Goal: Use online tool/utility: Utilize a website feature to perform a specific function

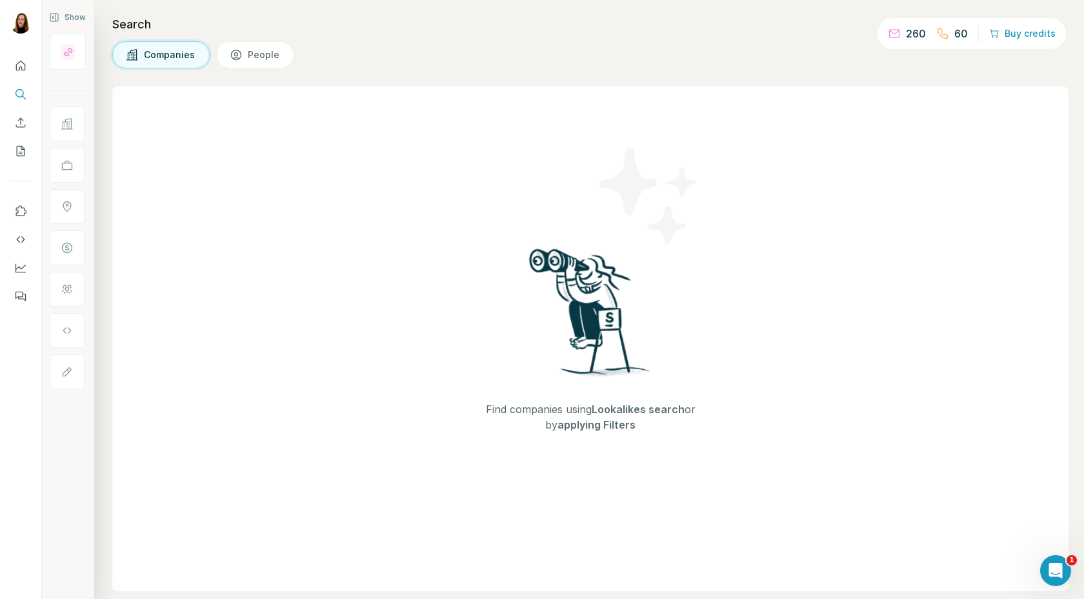
click at [257, 54] on span "People" at bounding box center [264, 54] width 33 height 13
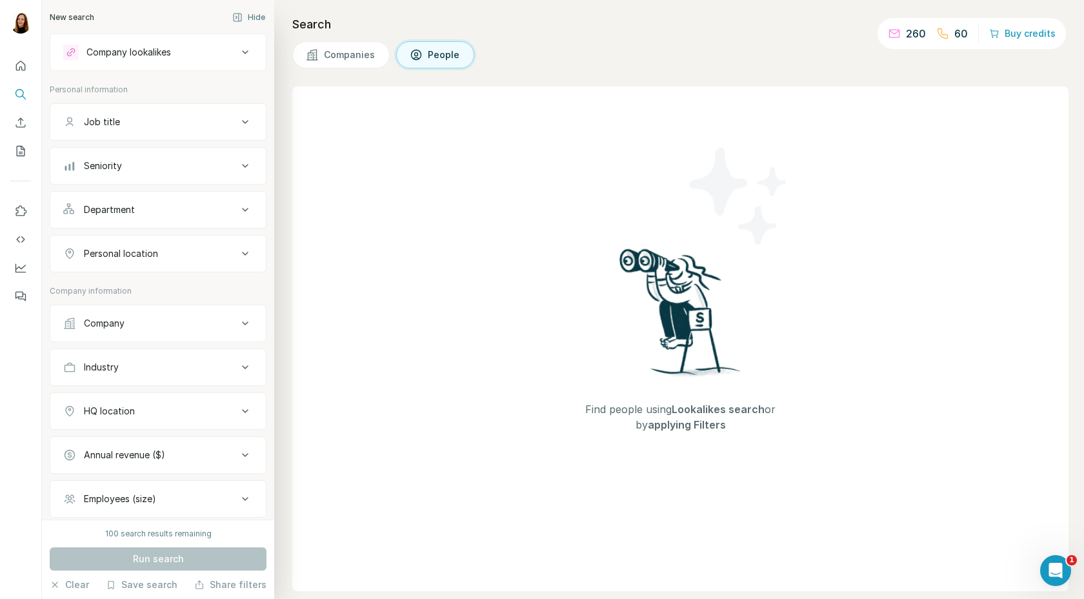
click at [332, 54] on span "Companies" at bounding box center [350, 54] width 52 height 13
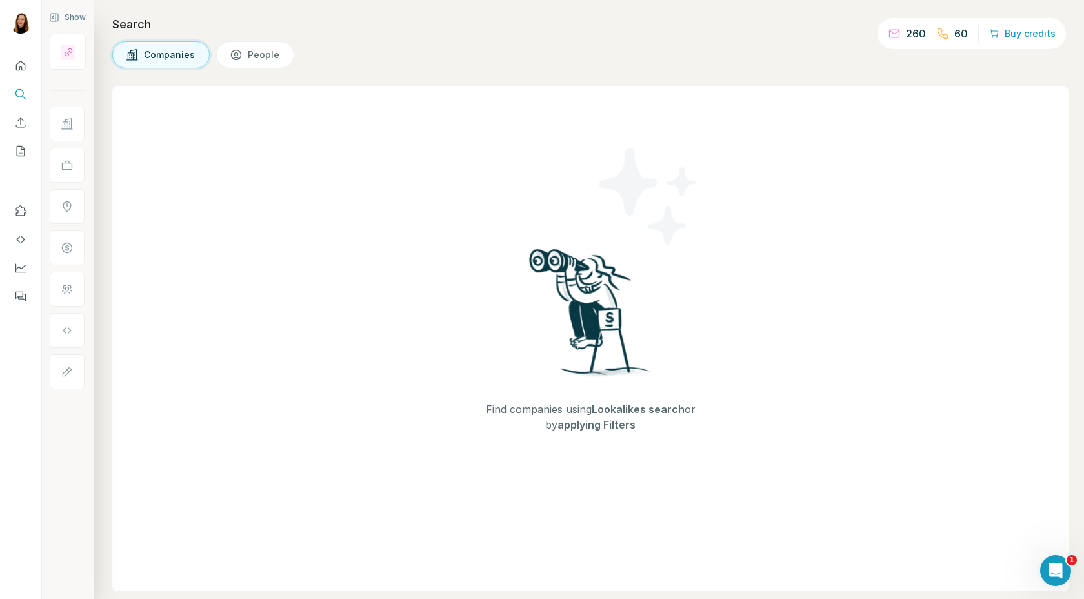
click at [245, 55] on button "People" at bounding box center [255, 54] width 78 height 27
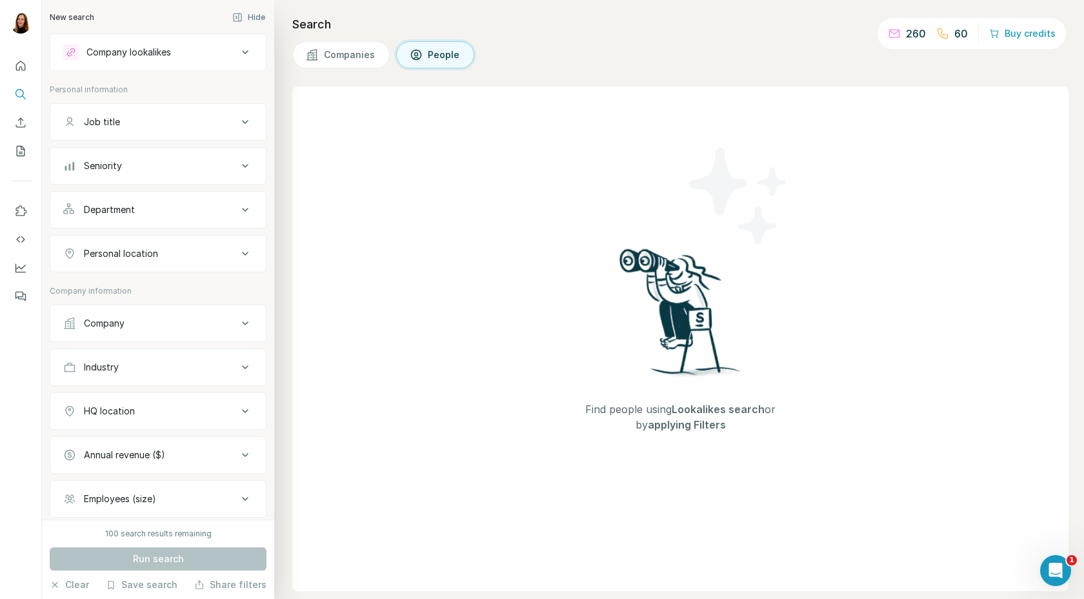
click at [116, 55] on div "Company lookalikes" at bounding box center [128, 52] width 85 height 13
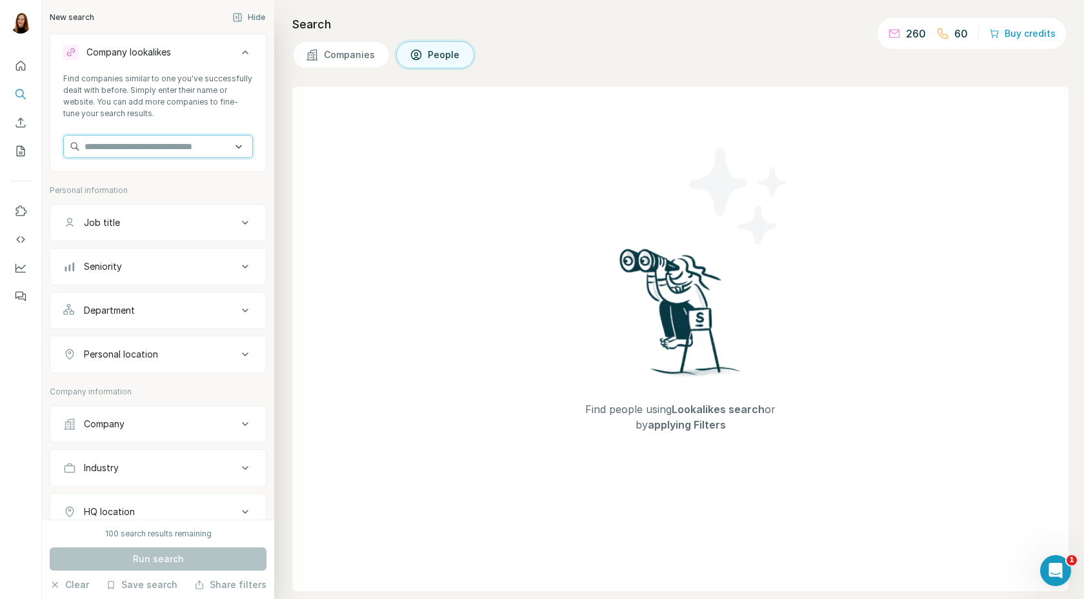
click at [125, 157] on input "text" at bounding box center [158, 146] width 190 height 23
type input "********"
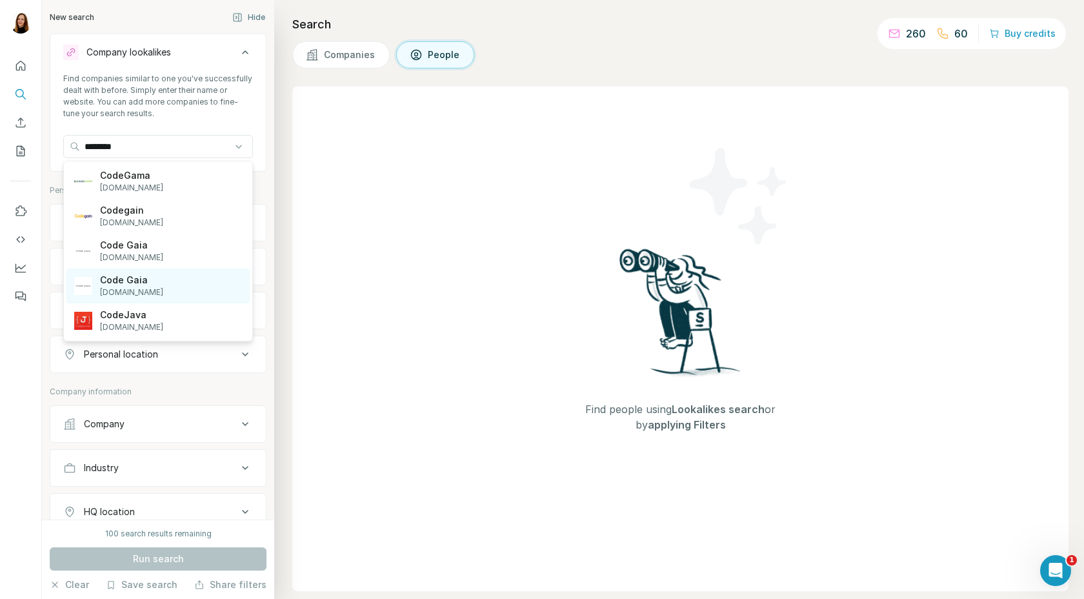
click at [135, 286] on p "codegaia.io" at bounding box center [131, 292] width 63 height 12
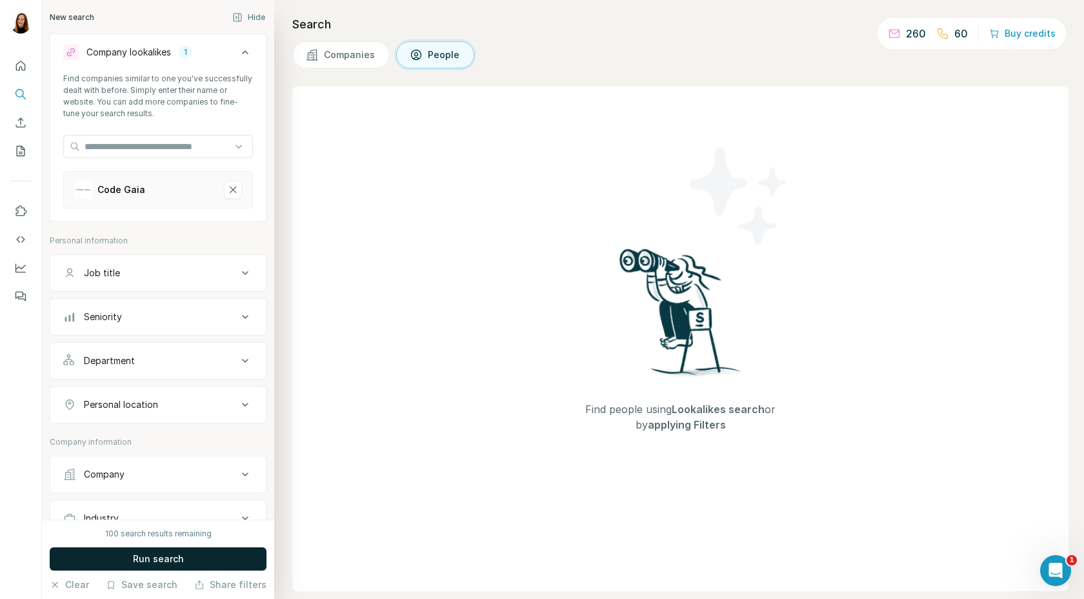
click at [158, 557] on span "Run search" at bounding box center [158, 558] width 51 height 13
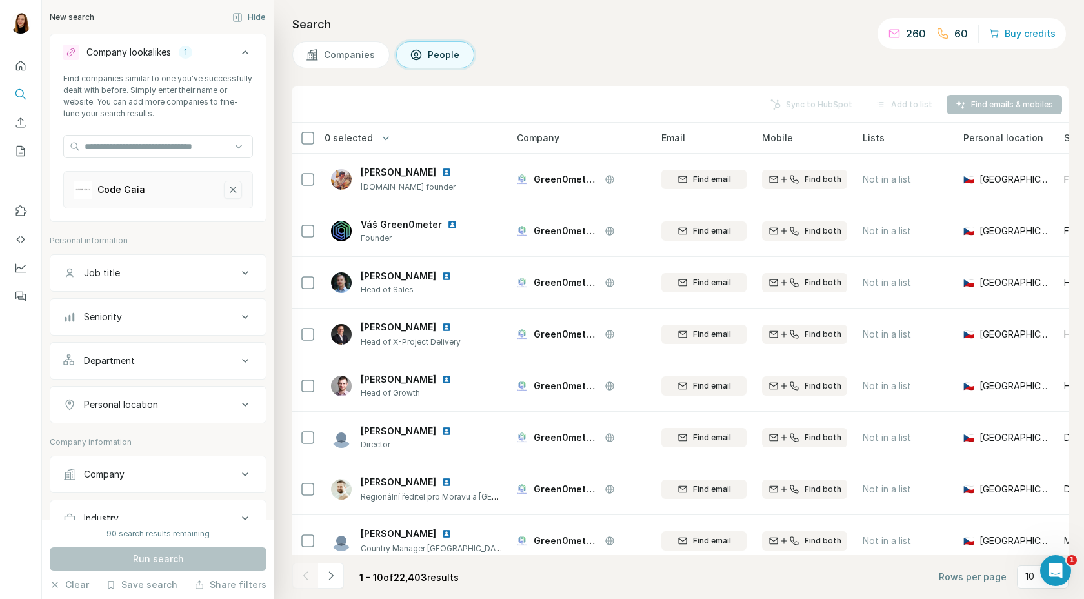
click at [233, 191] on icon "Code Gaia-remove-button" at bounding box center [233, 189] width 12 height 13
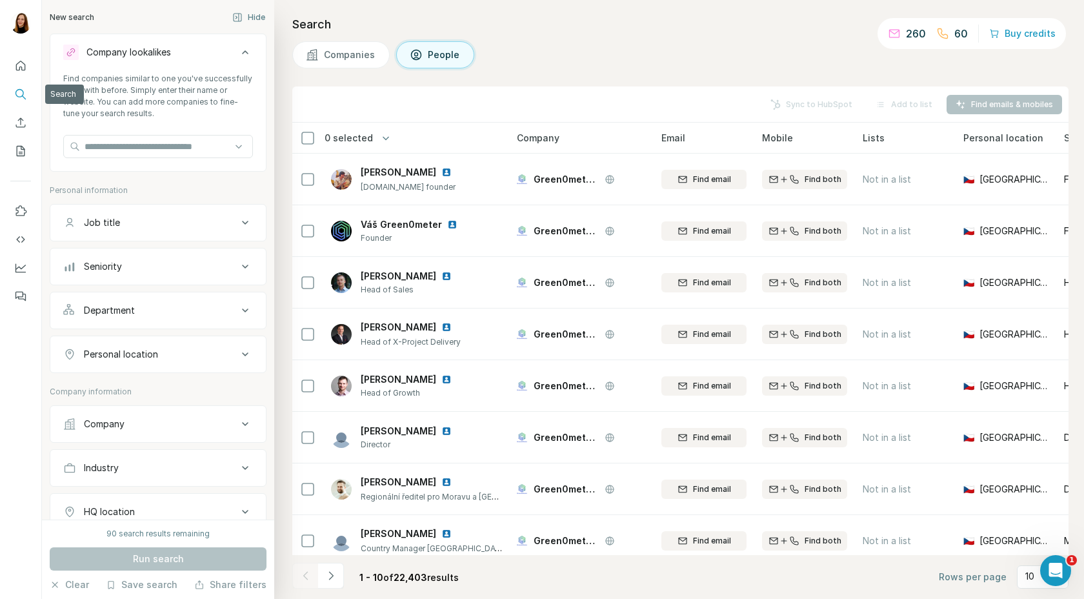
click at [21, 99] on icon "Search" at bounding box center [20, 94] width 13 height 13
click at [71, 19] on div "New search" at bounding box center [72, 18] width 45 height 12
